Goal: Task Accomplishment & Management: Use online tool/utility

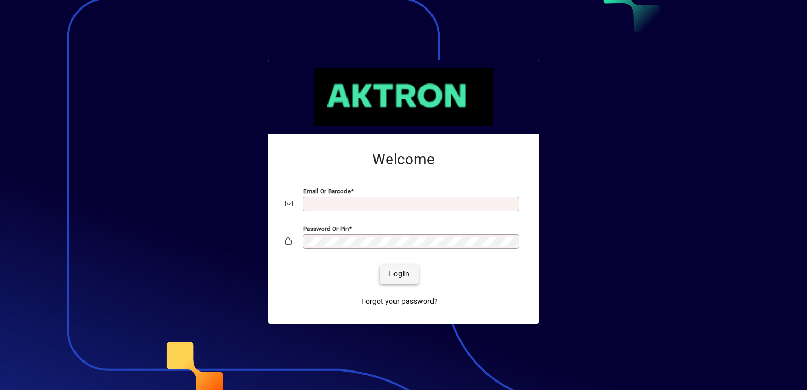
type input "**********"
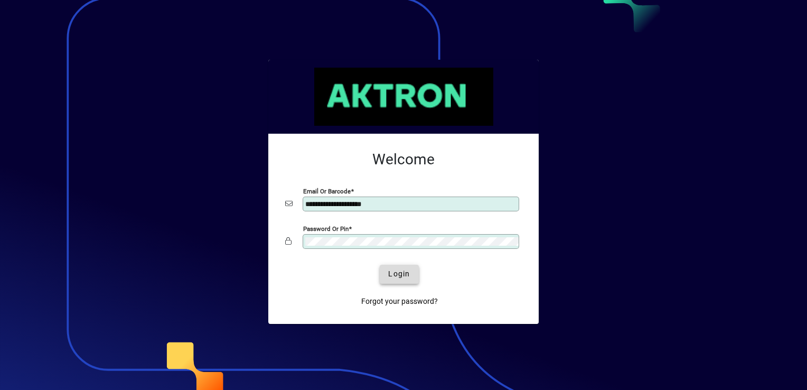
click at [406, 278] on span "Login" at bounding box center [399, 273] width 22 height 11
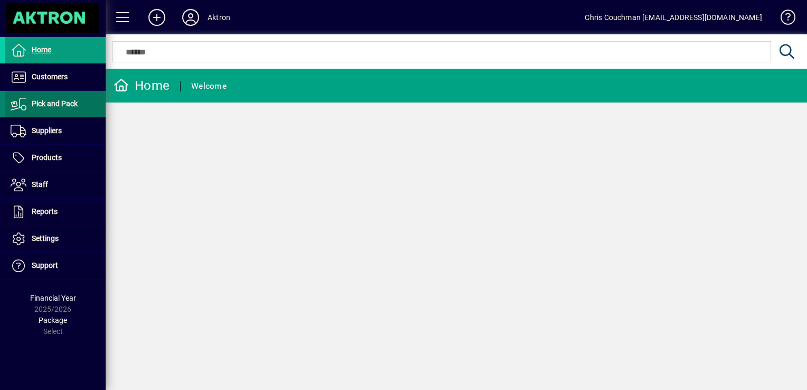
click at [50, 105] on span "Pick and Pack" at bounding box center [55, 103] width 46 height 8
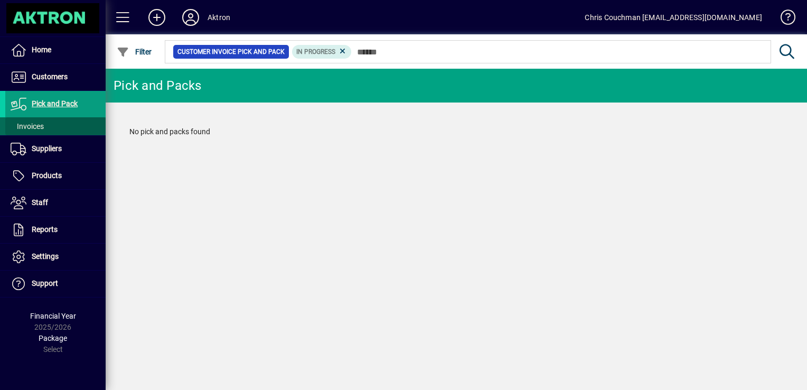
click at [47, 125] on span at bounding box center [55, 126] width 100 height 25
